Goal: Task Accomplishment & Management: Manage account settings

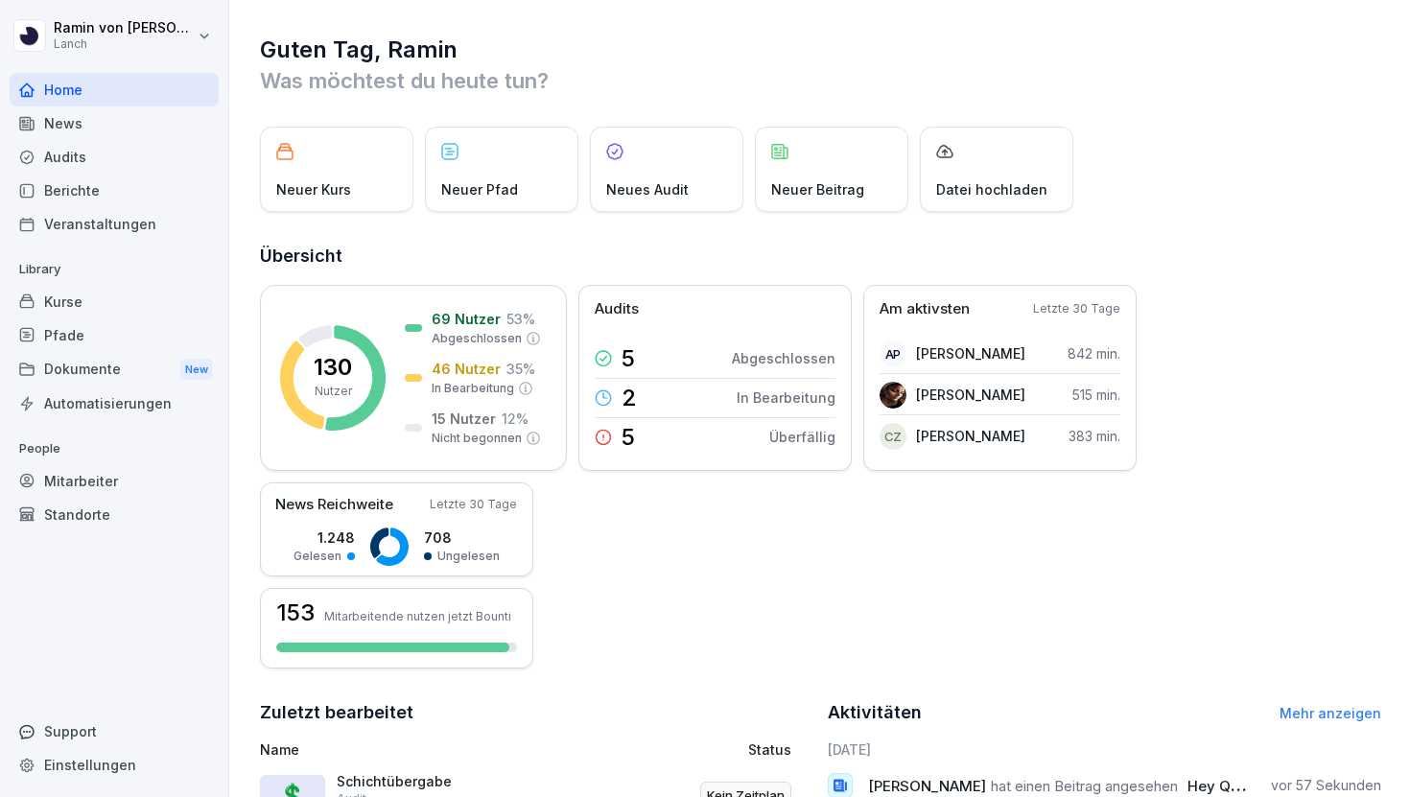
click at [110, 308] on div "Kurse" at bounding box center [114, 302] width 209 height 34
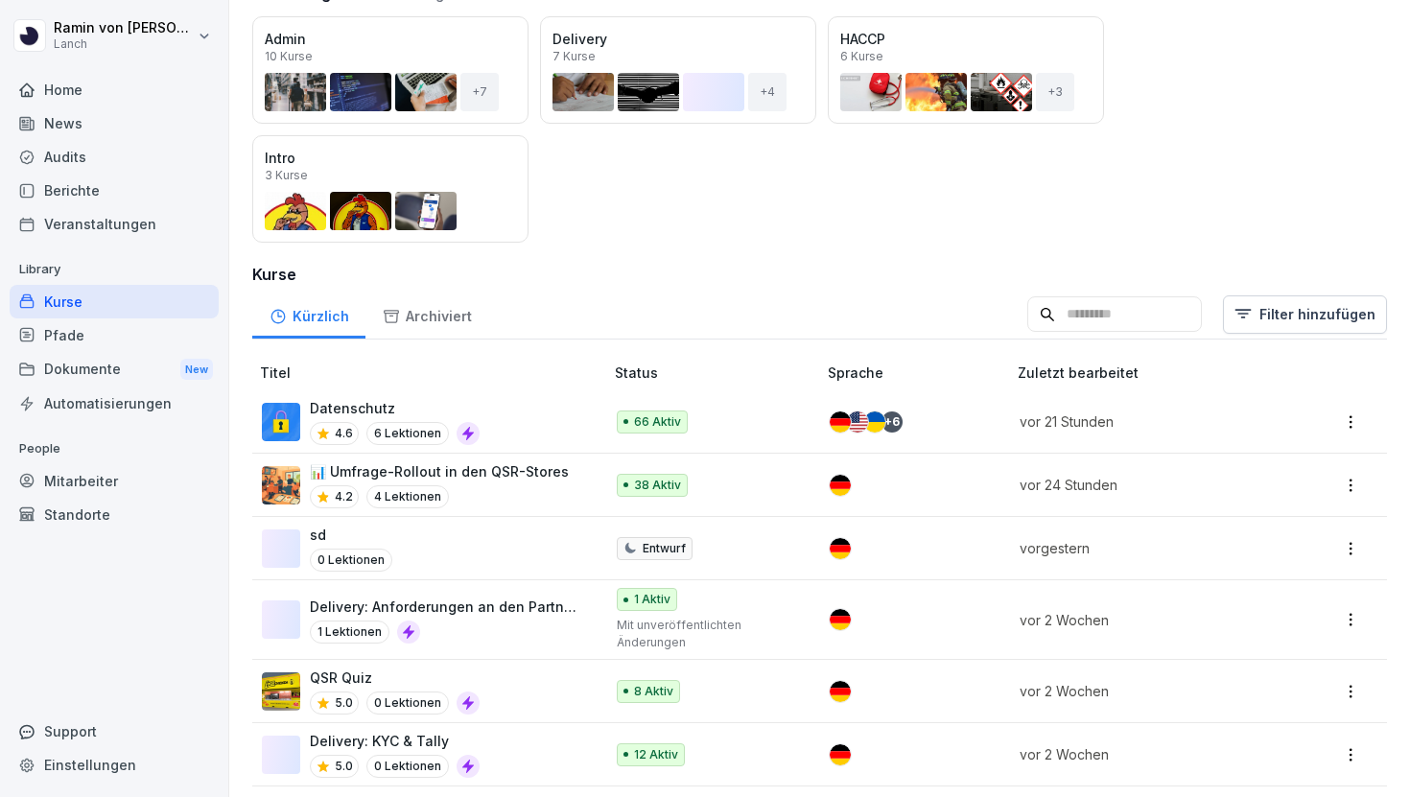
scroll to position [397, 0]
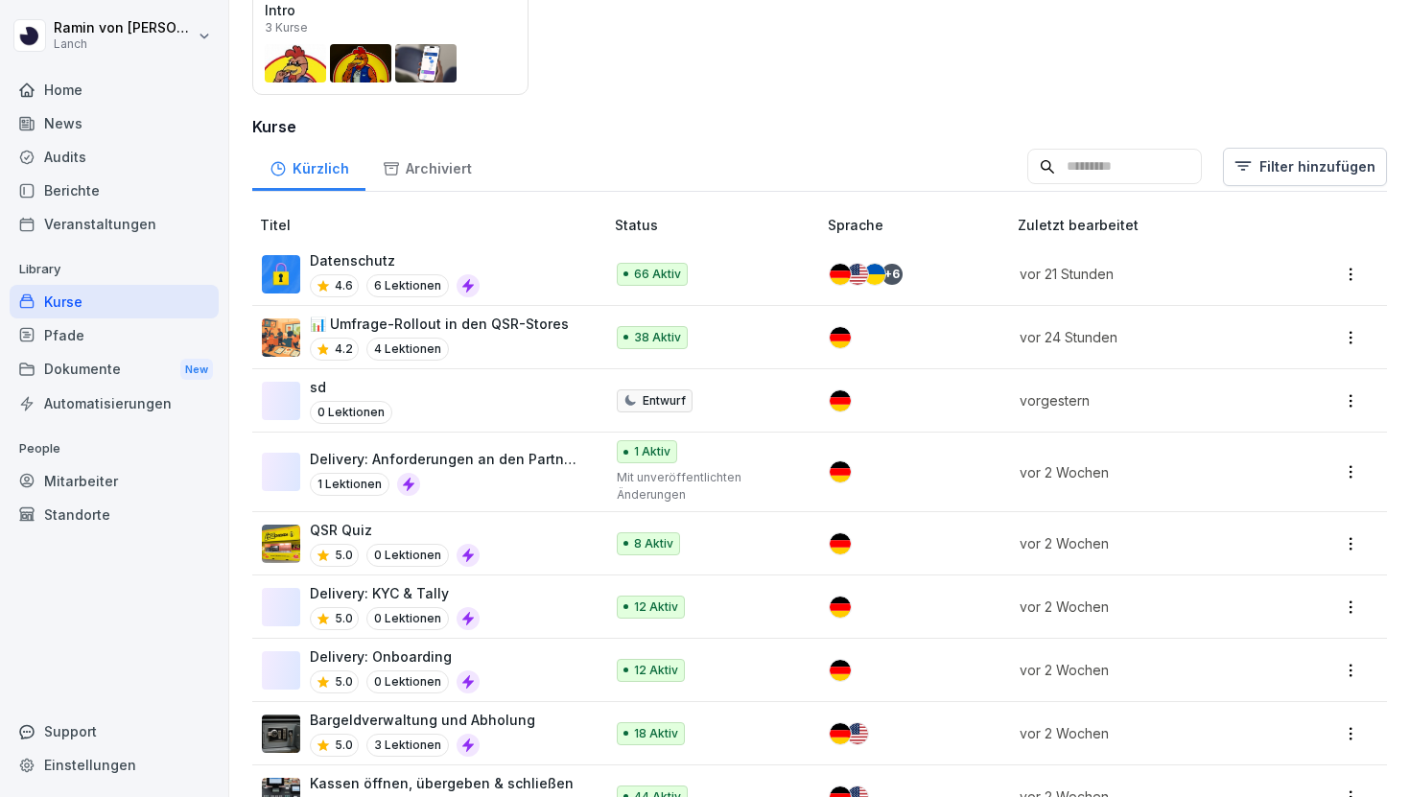
click at [509, 652] on div "Delivery: Onboarding 5.0 0 Lektionen" at bounding box center [423, 670] width 322 height 47
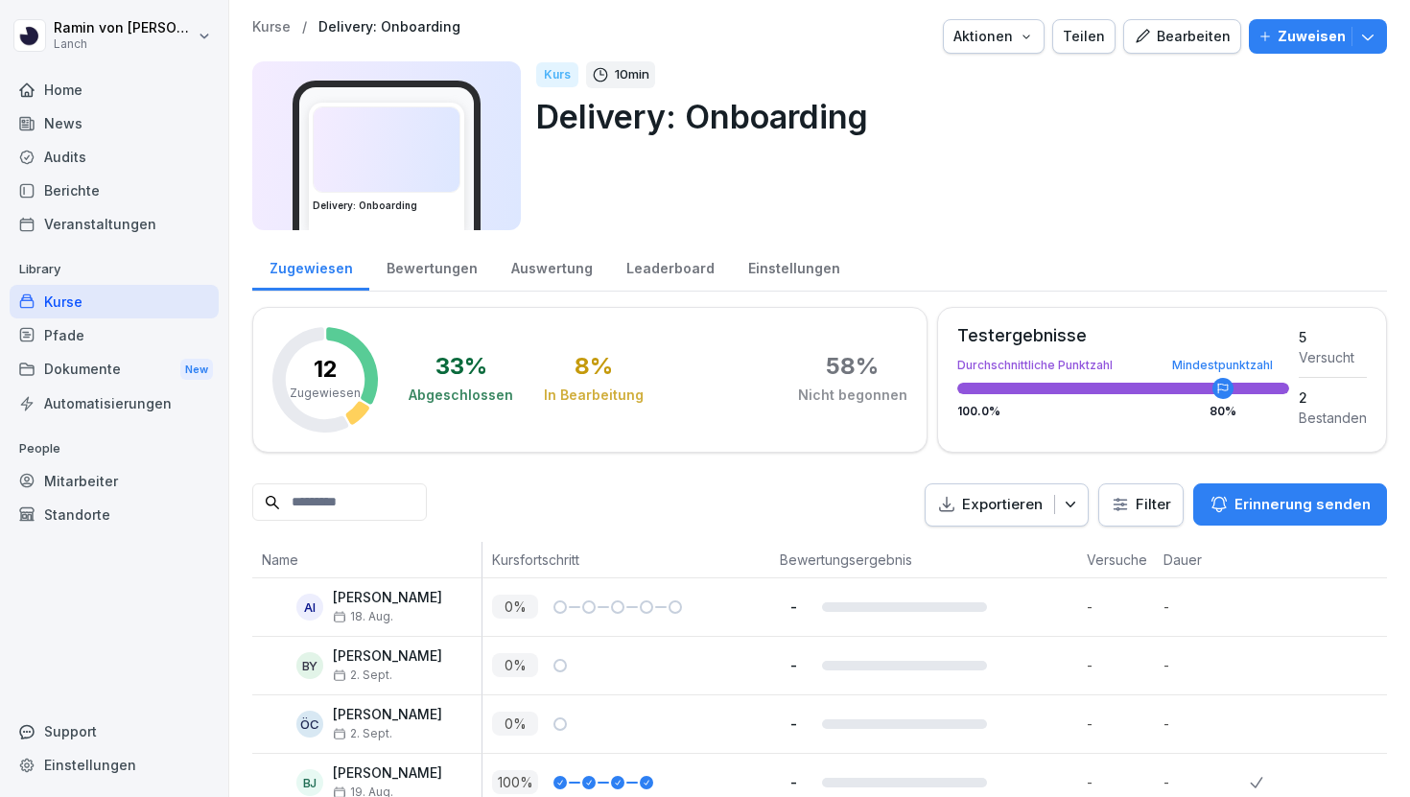
click at [1190, 35] on div "Bearbeiten" at bounding box center [1182, 36] width 97 height 21
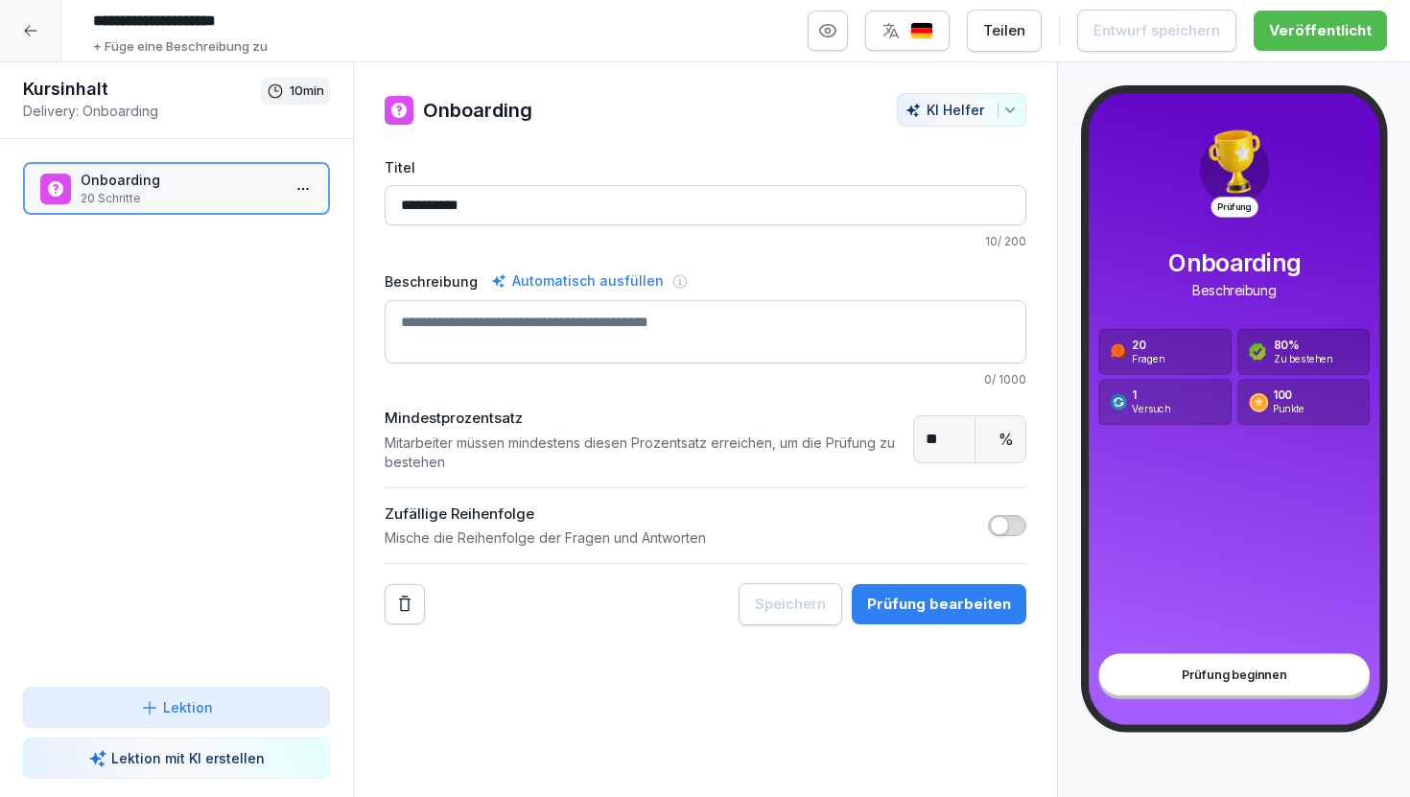
click at [11, 40] on div at bounding box center [30, 30] width 61 height 61
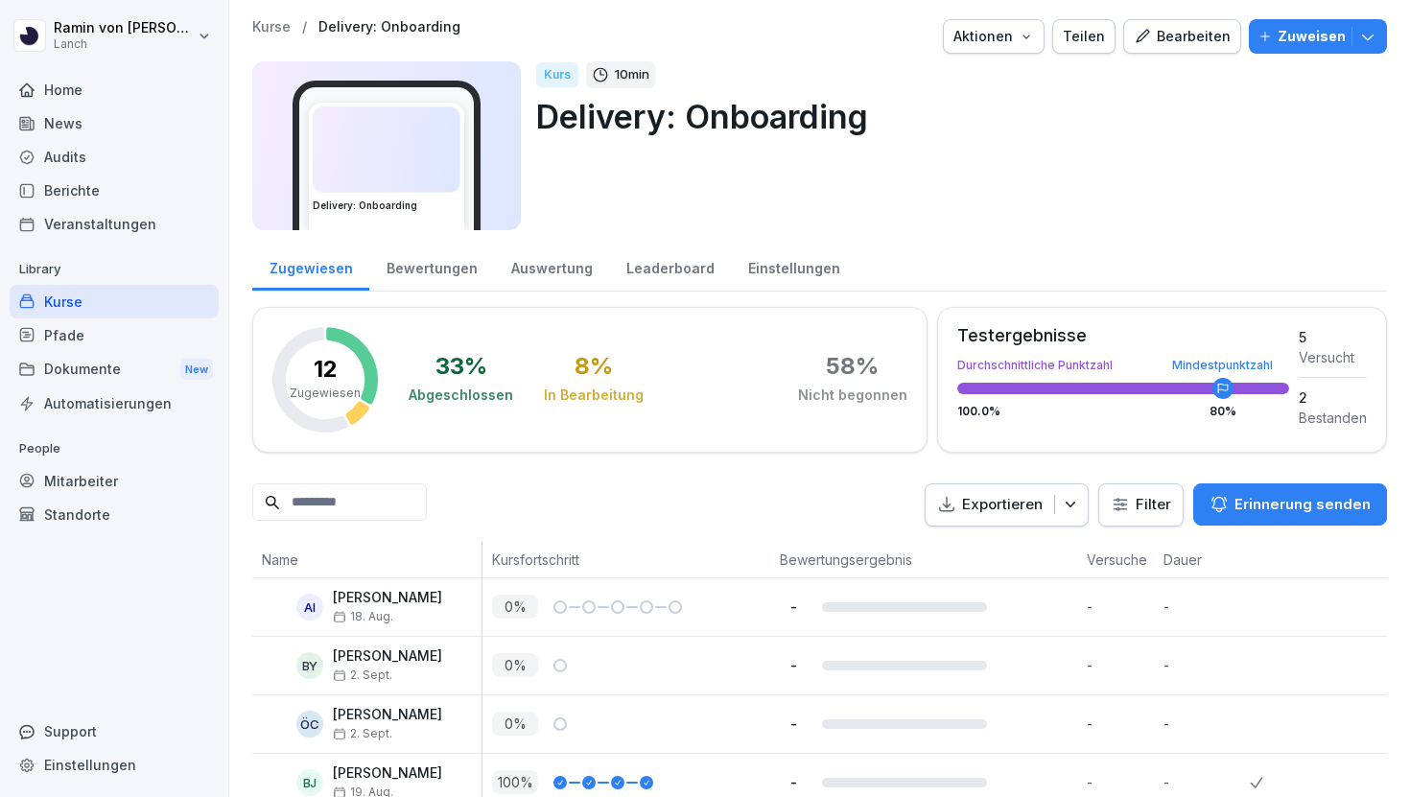
scroll to position [502, 0]
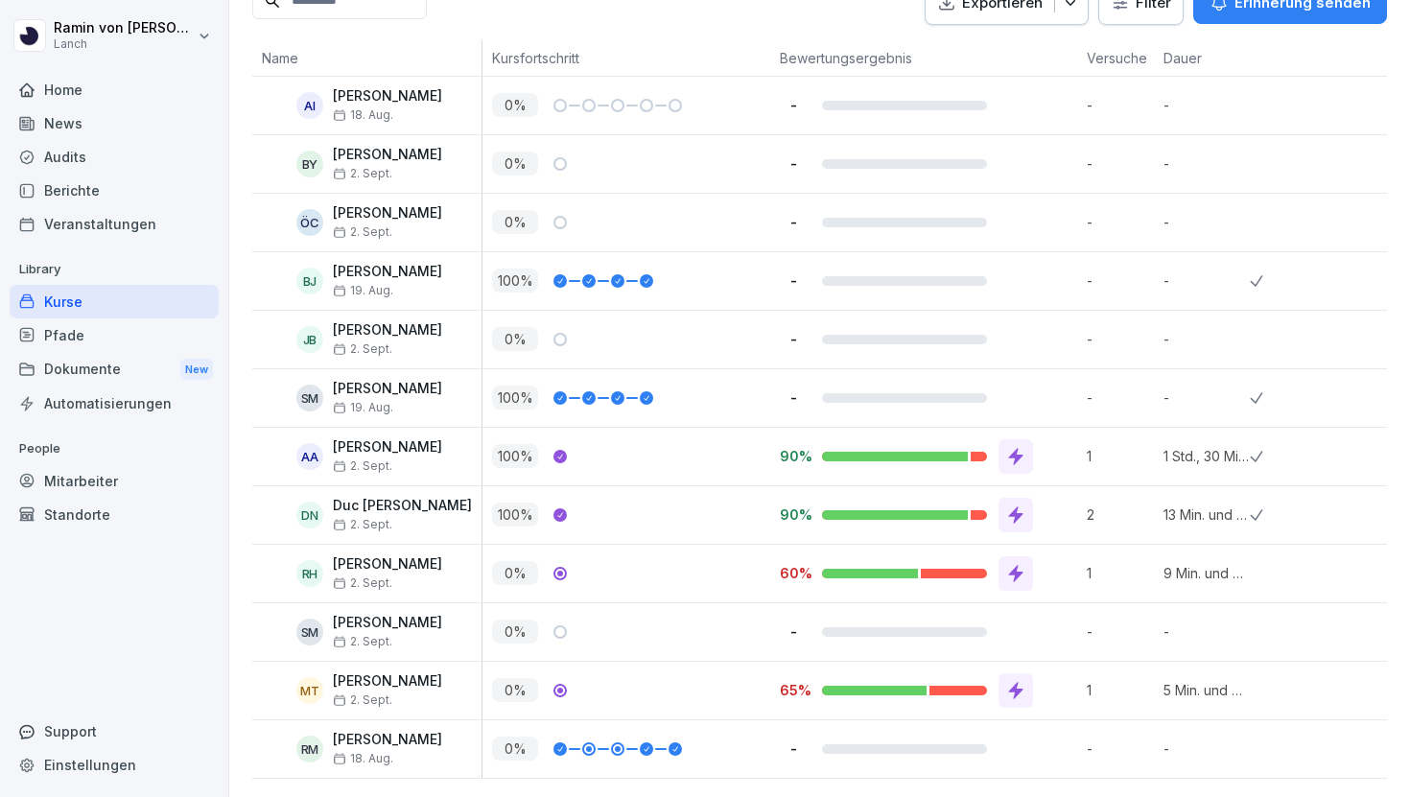
click at [360, 623] on p "[PERSON_NAME]" at bounding box center [387, 623] width 109 height 16
